Goal: Task Accomplishment & Management: Manage account settings

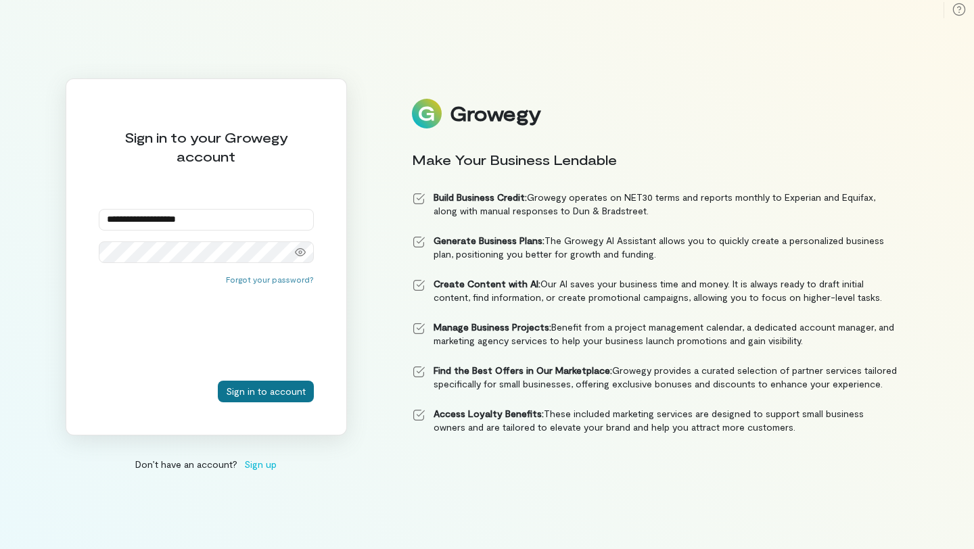
click at [266, 400] on button "Sign in to account" at bounding box center [266, 392] width 96 height 22
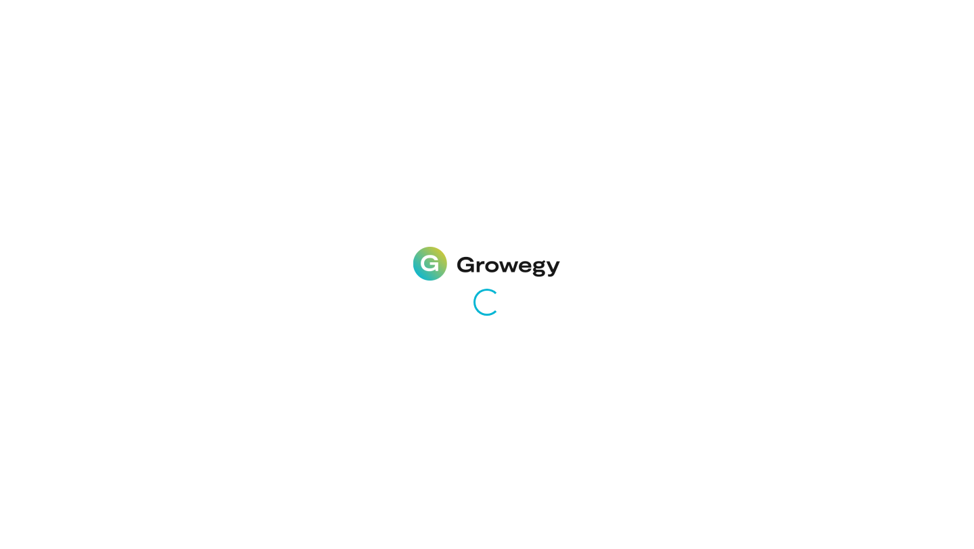
click at [475, 46] on div "Loading..." at bounding box center [487, 274] width 974 height 549
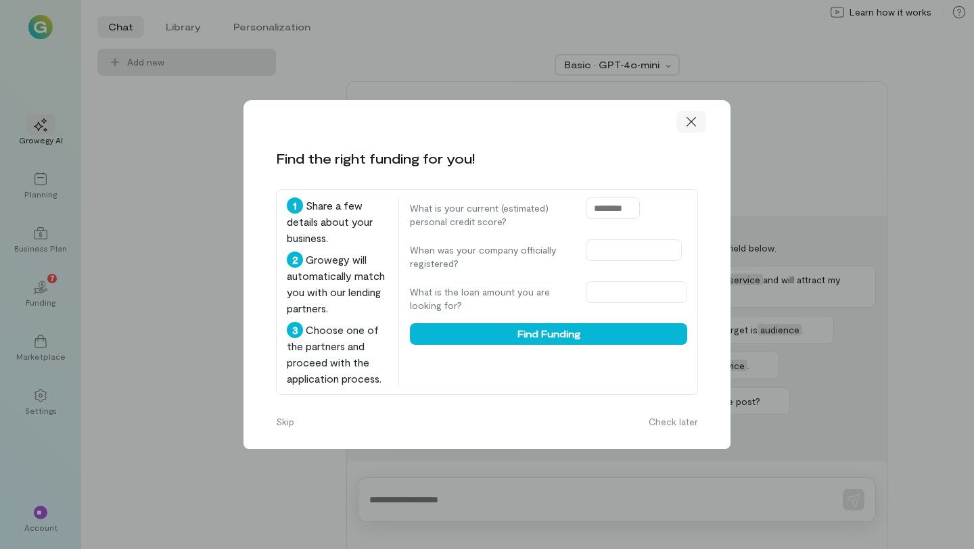
click at [694, 125] on icon at bounding box center [691, 122] width 14 height 14
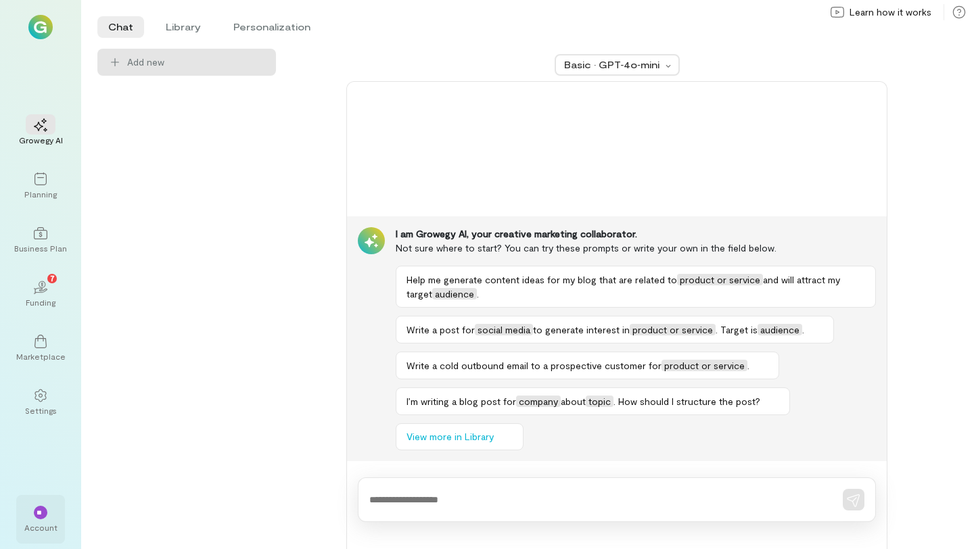
click at [43, 517] on div "**" at bounding box center [41, 513] width 14 height 14
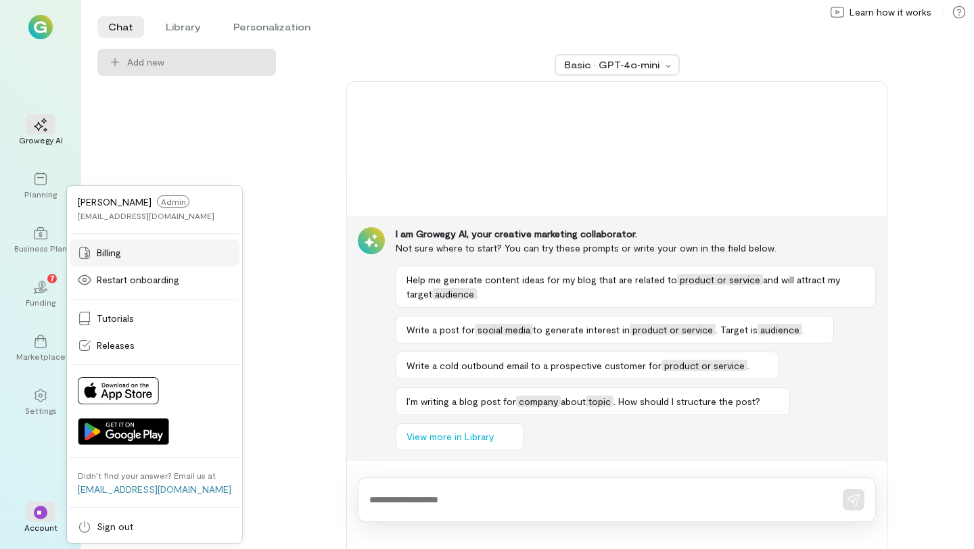
click at [114, 250] on span "Billing" at bounding box center [109, 253] width 24 height 14
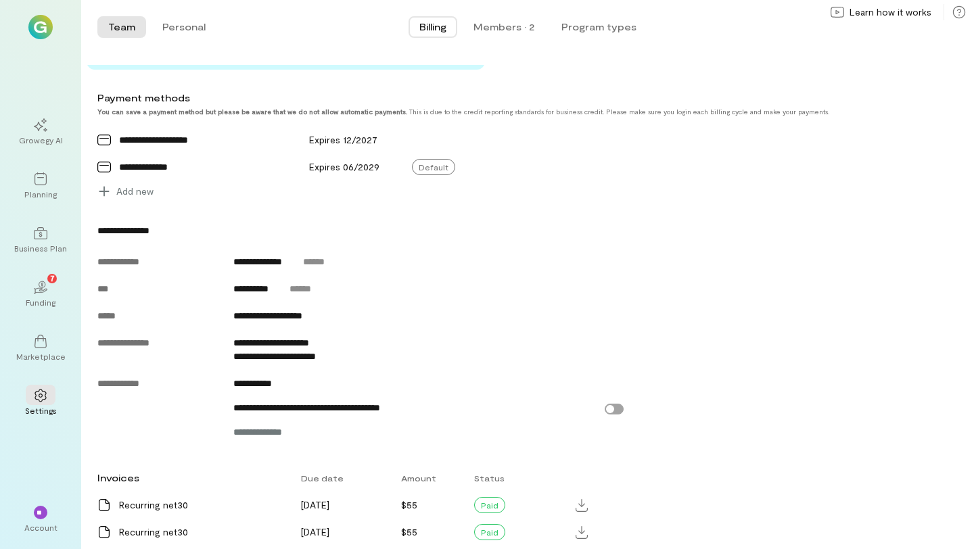
scroll to position [494, 0]
